Goal: Ask a question

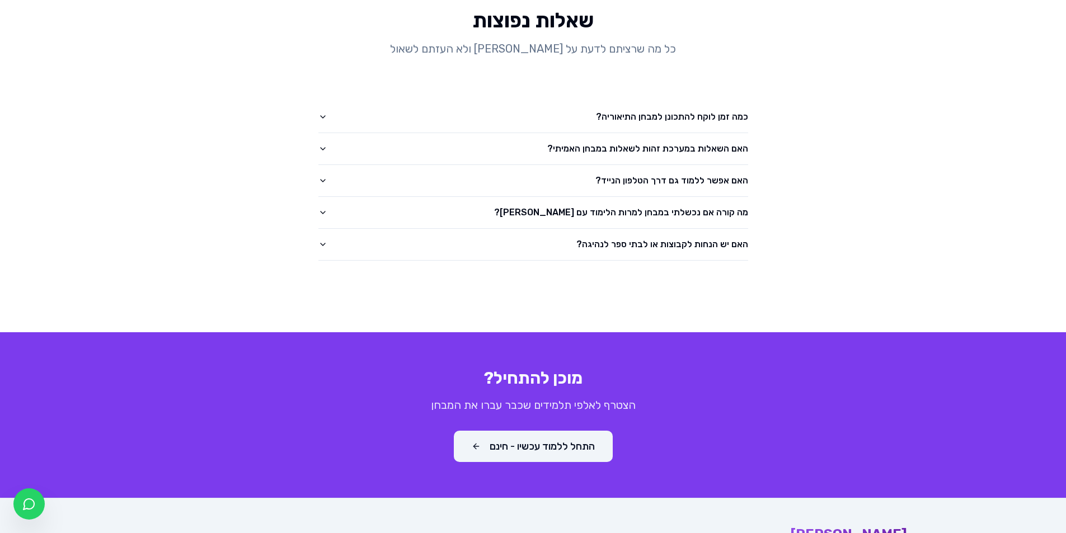
scroll to position [1715, 0]
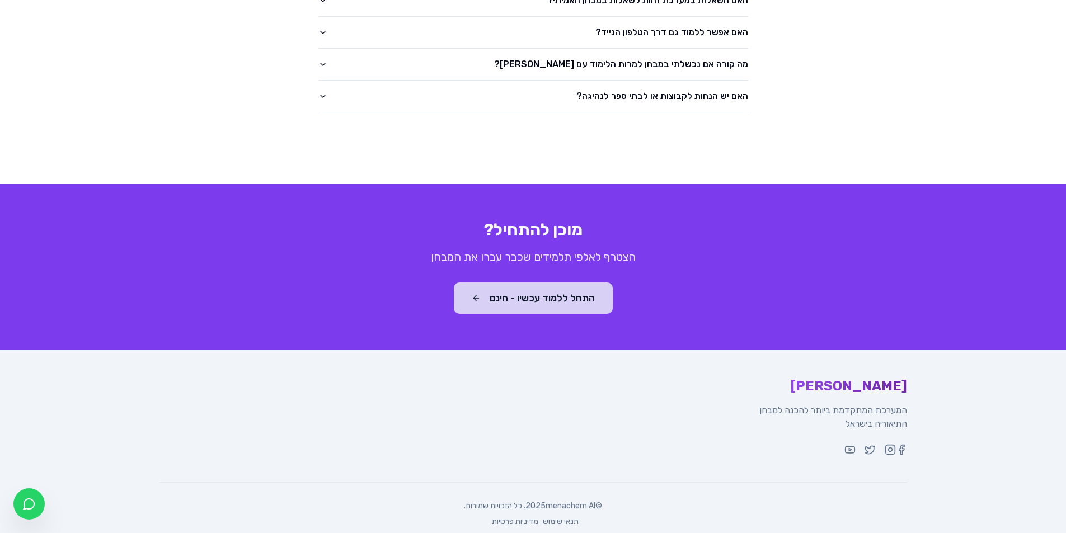
click at [519, 288] on button "התחל ללמוד עכשיו - חינם" at bounding box center [533, 298] width 159 height 31
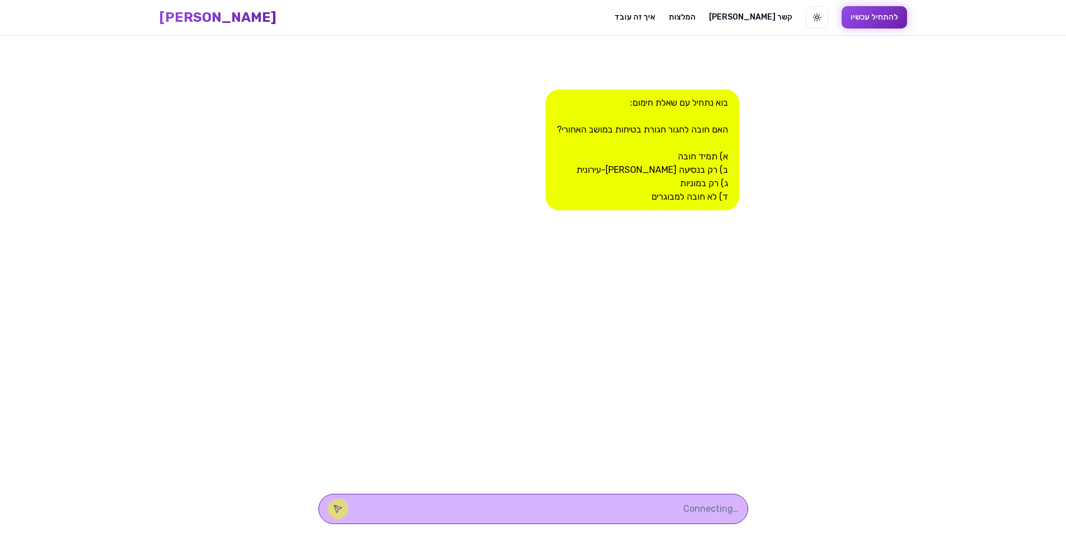
scroll to position [1, 0]
click at [679, 495] on div at bounding box center [533, 509] width 430 height 30
click at [697, 510] on textarea at bounding box center [548, 509] width 379 height 13
type textarea "תמיד חובה"
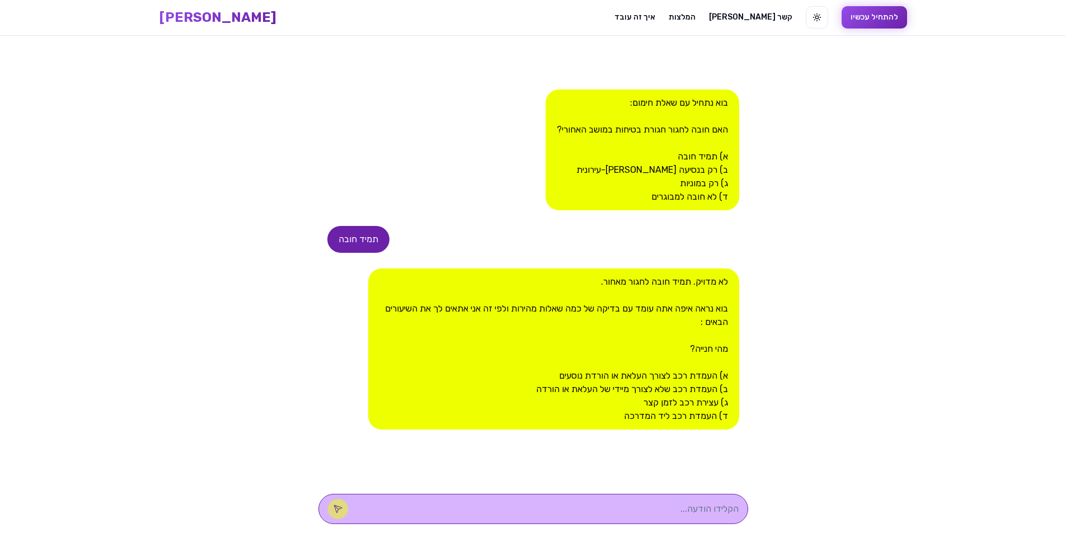
type textarea "ב"
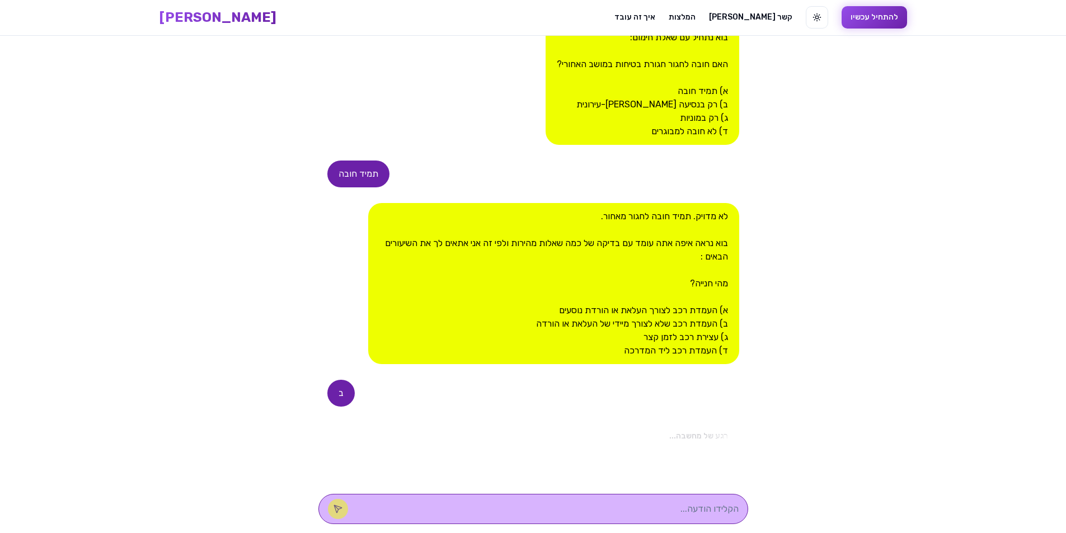
scroll to position [247, 0]
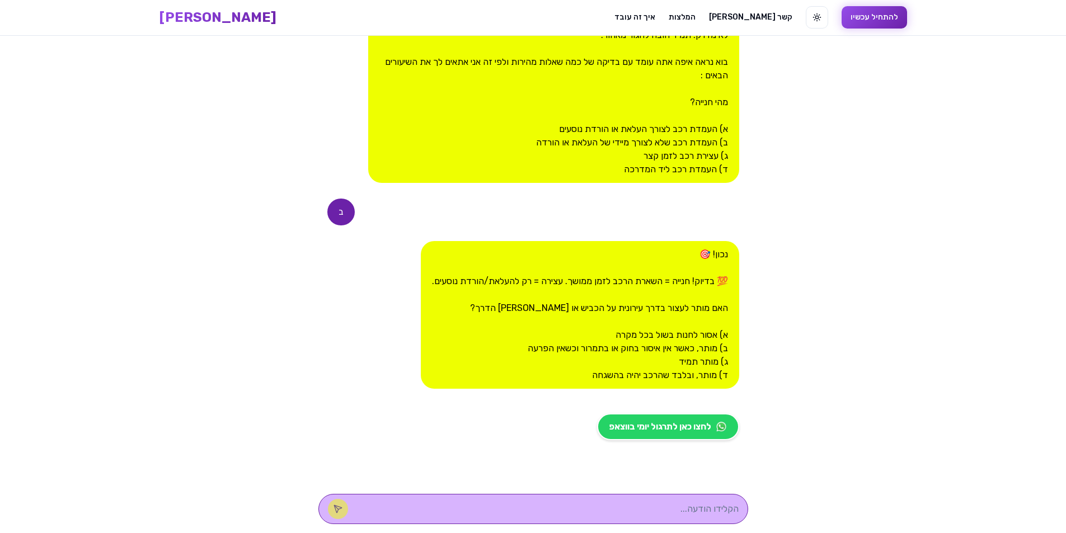
click at [628, 507] on textarea at bounding box center [548, 509] width 379 height 13
type textarea "ב"
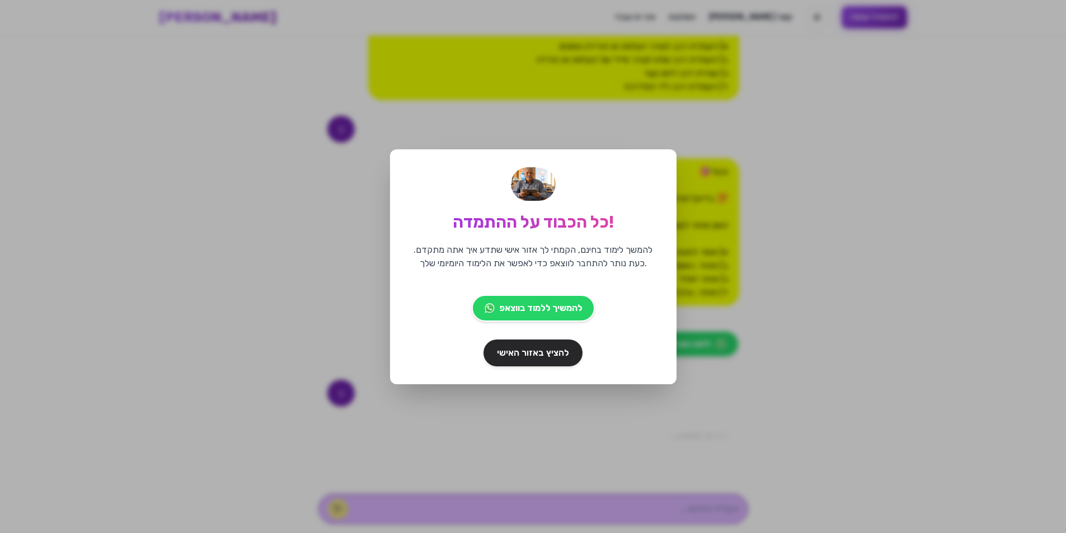
scroll to position [453, 0]
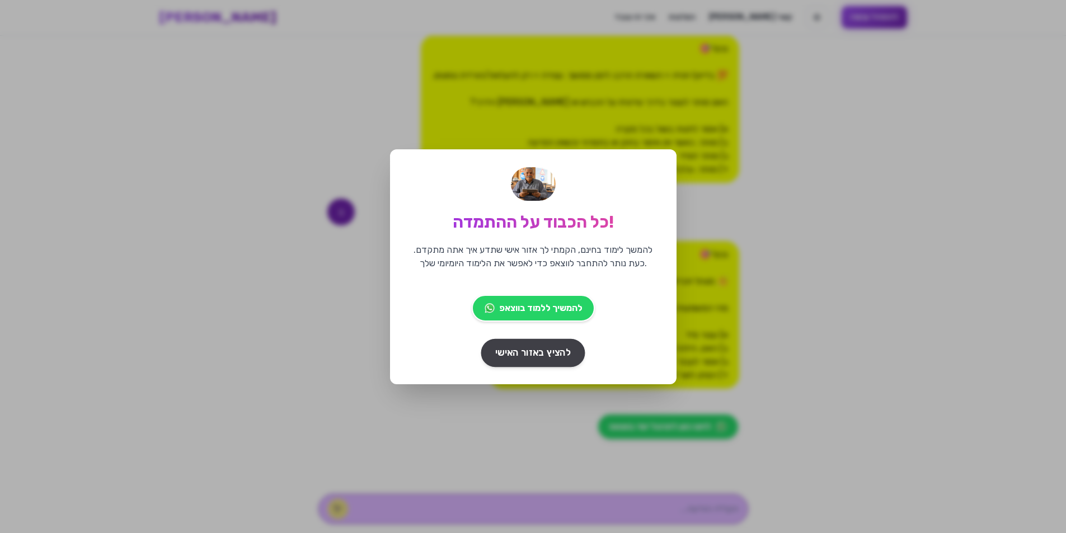
click at [555, 356] on span "להציץ באזור האישי" at bounding box center [533, 353] width 76 height 14
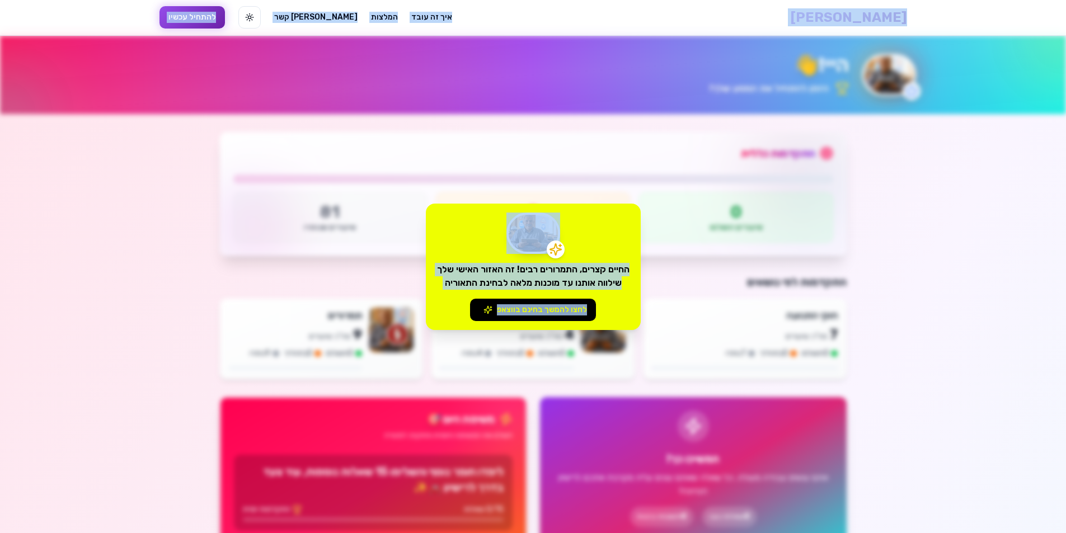
click at [265, 277] on div "החיים קצרים, התמרורים רבים! זה האזור האישי שלך שילווה אותנו עד מוכנות מלאה לבחי…" at bounding box center [533, 266] width 1066 height 533
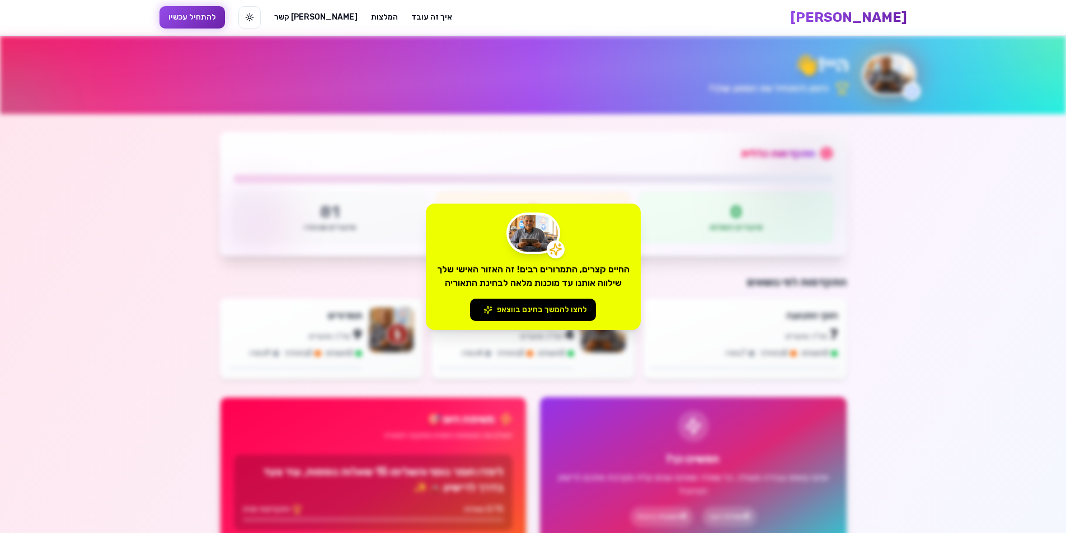
click at [723, 276] on div "החיים קצרים, התמרורים רבים! זה האזור האישי שלך שילווה אותנו עד מוכנות מלאה לבחי…" at bounding box center [533, 266] width 1066 height 533
drag, startPoint x: 566, startPoint y: 308, endPoint x: 547, endPoint y: 313, distance: 20.2
click at [547, 313] on button "לחצו להמשך בחינם בווצאפ" at bounding box center [533, 310] width 126 height 22
click at [213, 18] on div "החיים קצרים, התמרורים רבים! זה האזור האישי שלך שילווה אותנו עד מוכנות מלאה לבחי…" at bounding box center [533, 266] width 1066 height 533
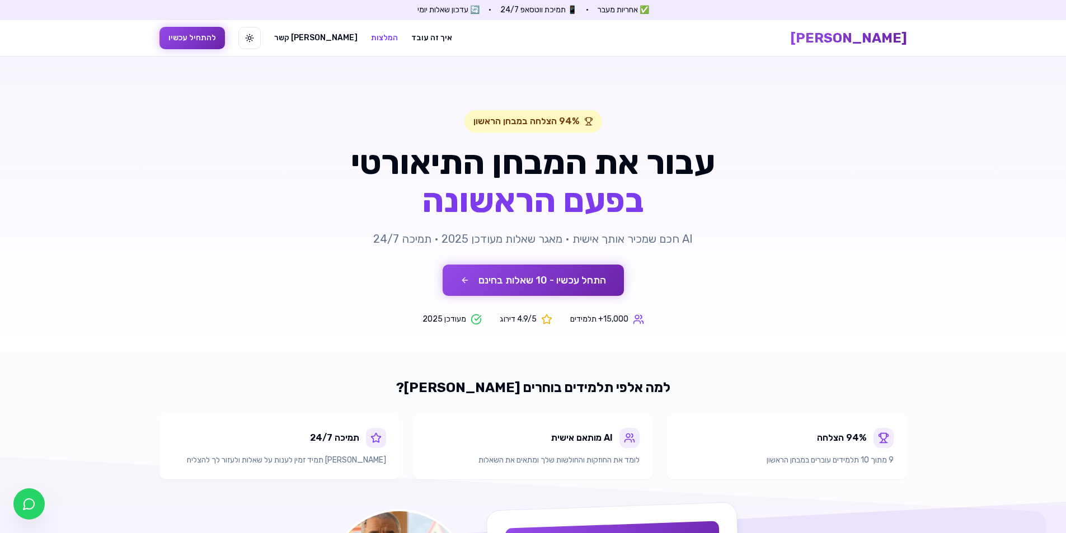
click at [371, 38] on link "המלצות" at bounding box center [384, 37] width 27 height 11
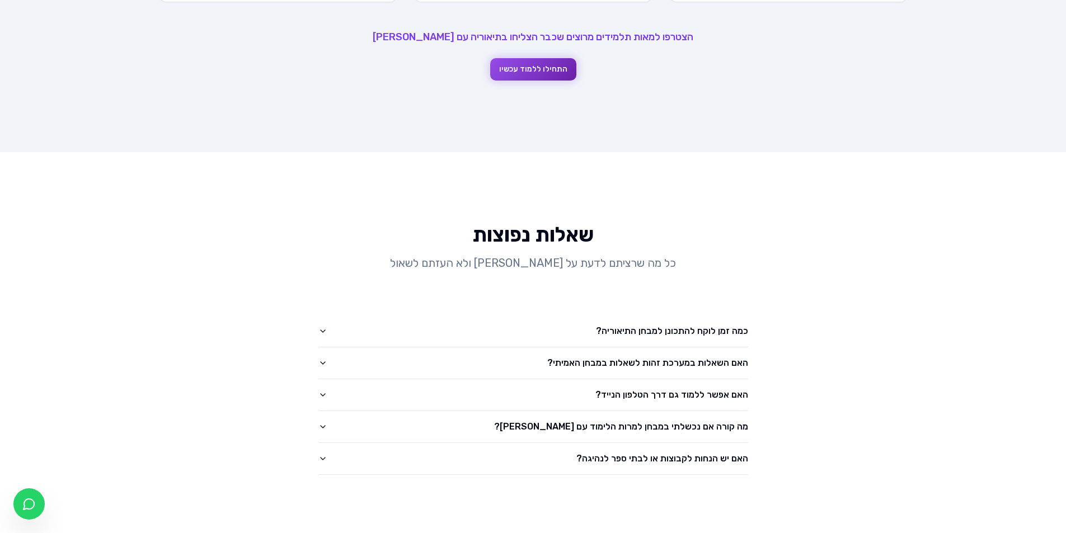
scroll to position [1205, 0]
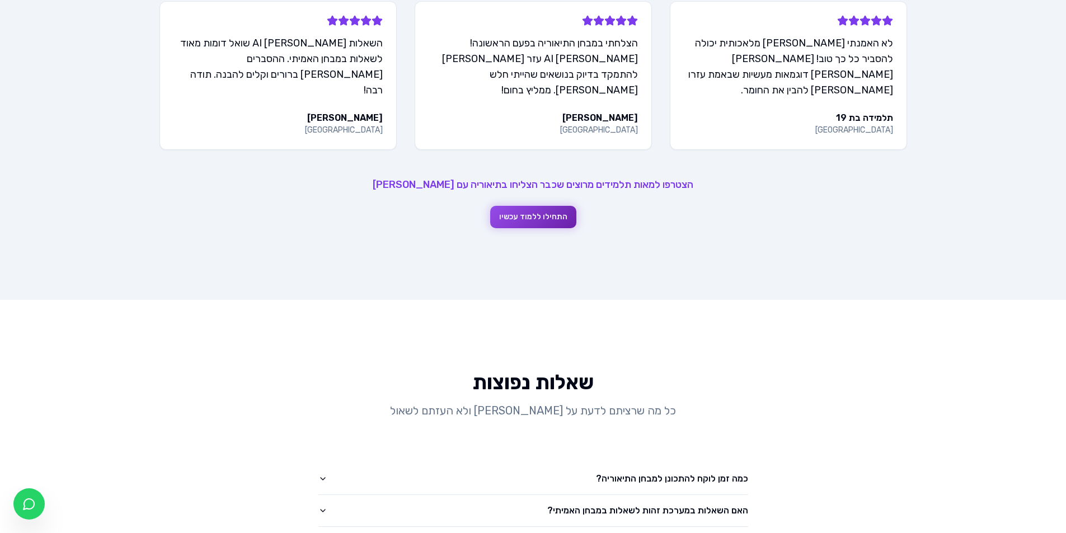
click at [542, 206] on button "התחילו ללמוד עכשיו" at bounding box center [533, 217] width 86 height 22
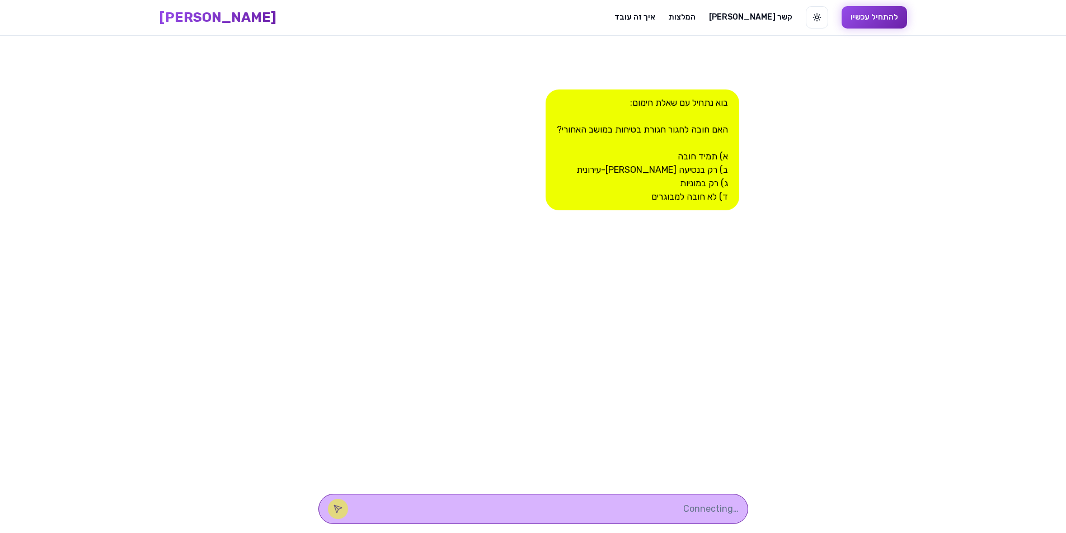
scroll to position [1, 0]
click at [842, 21] on button "להתחיל עכשיו" at bounding box center [874, 17] width 65 height 22
click at [242, 21] on html "[PERSON_NAME] AI איך זה עובד המלצות [PERSON_NAME] קשר החלף מצב תצוגה להתחיל עכש…" at bounding box center [533, 267] width 1066 height 534
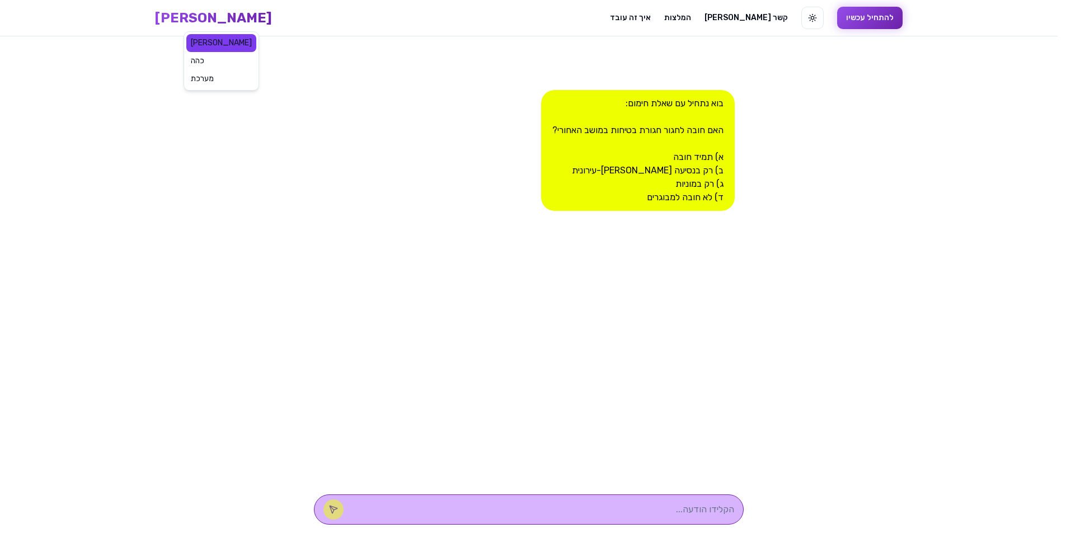
click at [218, 44] on div "[PERSON_NAME]" at bounding box center [221, 43] width 70 height 18
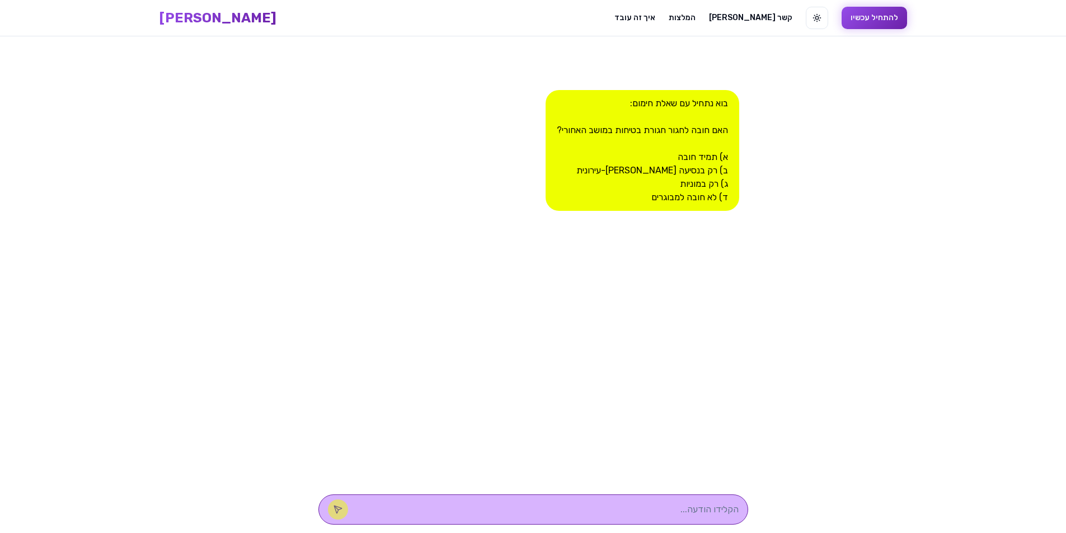
click at [674, 508] on textarea at bounding box center [548, 509] width 379 height 13
type textarea "ד"
click at [683, 505] on textarea at bounding box center [548, 509] width 379 height 13
type textarea "ב"
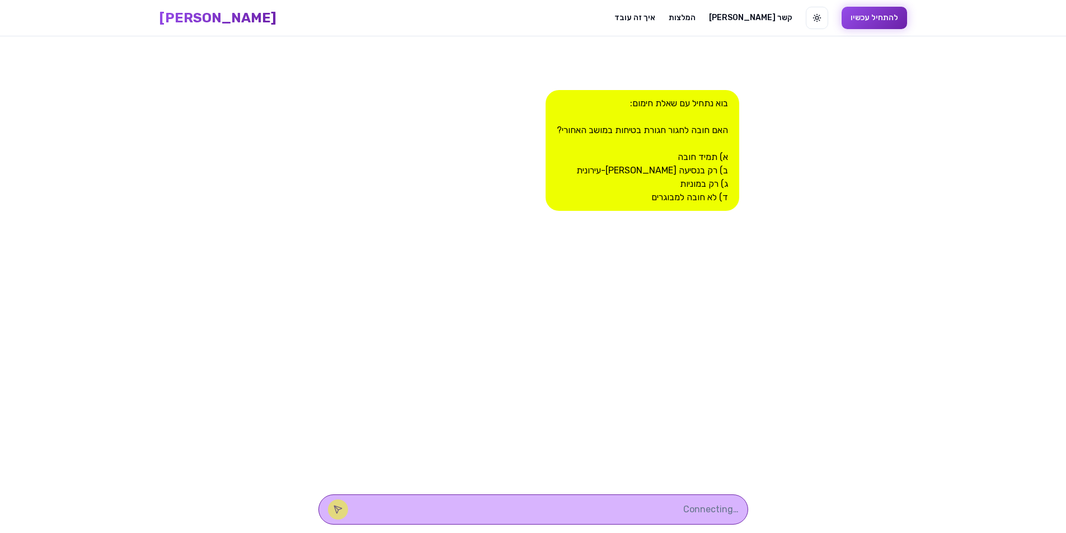
scroll to position [1, 0]
click at [641, 508] on textarea at bounding box center [548, 509] width 379 height 13
type textarea "ג"
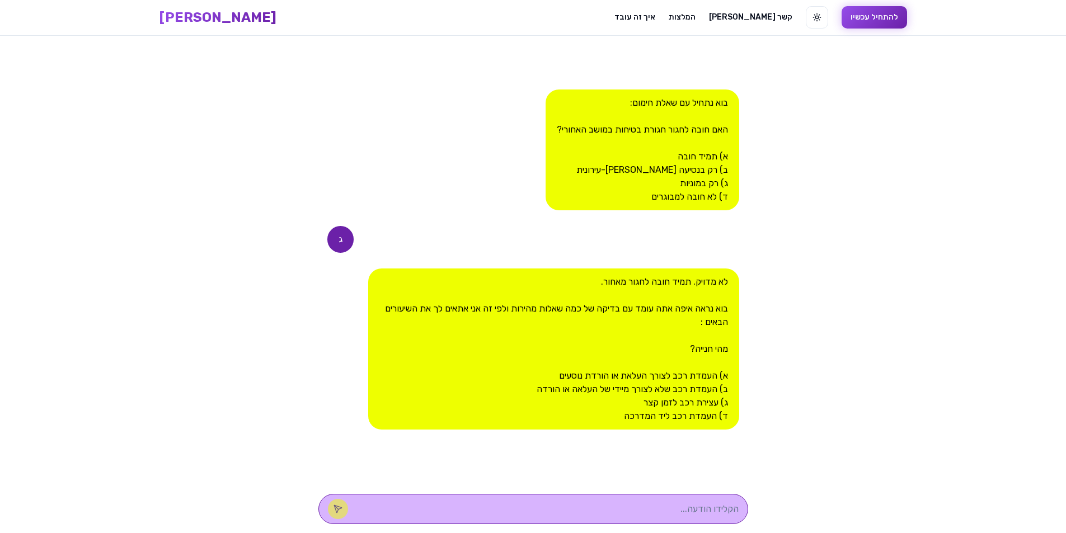
type textarea "ב"
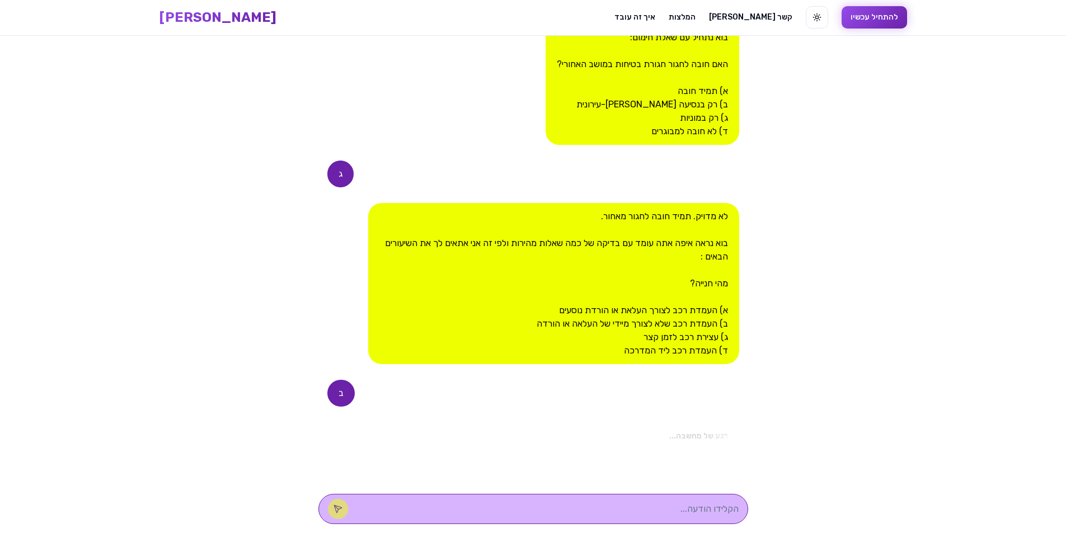
scroll to position [247, 0]
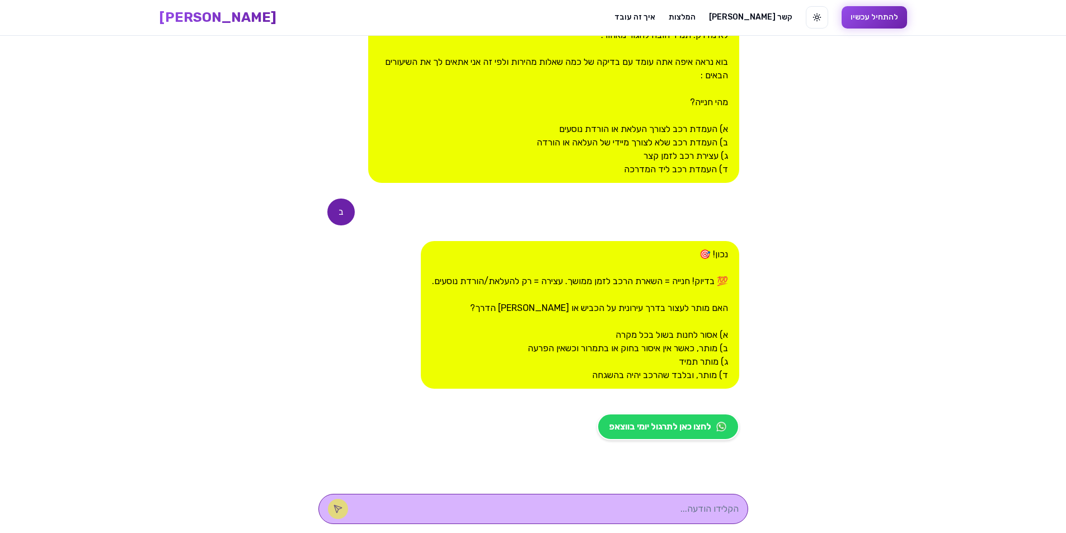
type textarea "ב"
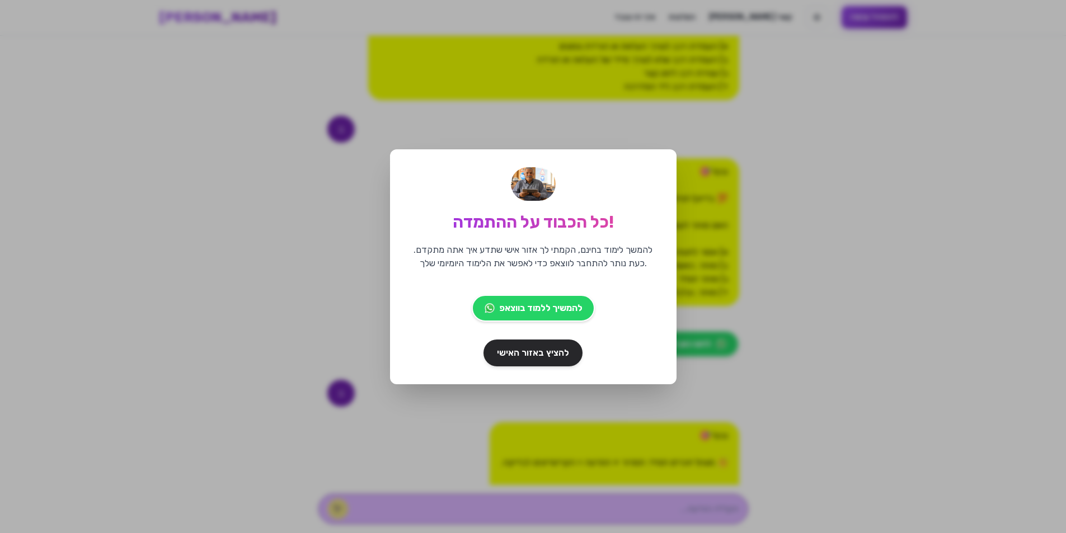
scroll to position [453, 0]
